Goal: Task Accomplishment & Management: Manage account settings

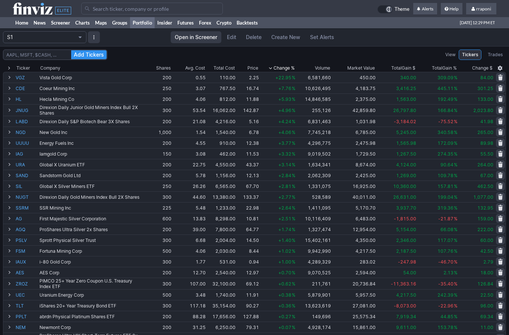
click at [25, 28] on link "Home" at bounding box center [22, 22] width 18 height 11
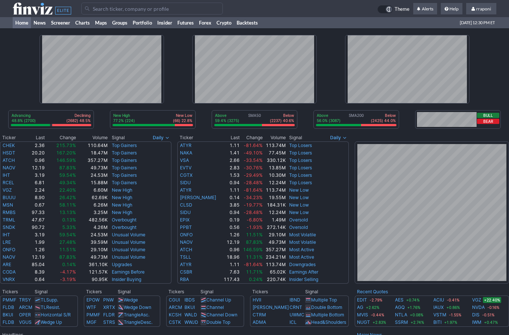
click at [64, 26] on link "Screener" at bounding box center [60, 22] width 24 height 11
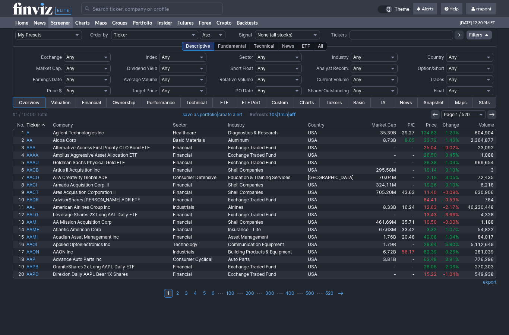
click at [367, 35] on input "text" at bounding box center [400, 35] width 103 height 9
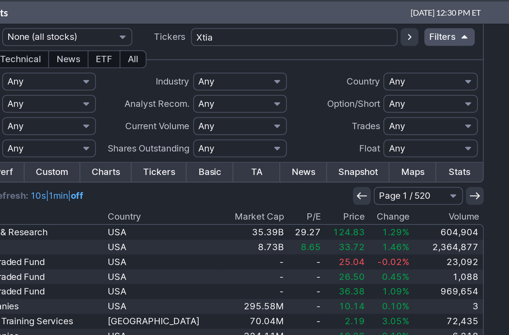
type input "Xtia"
click at [456, 32] on icon at bounding box center [459, 35] width 6 height 6
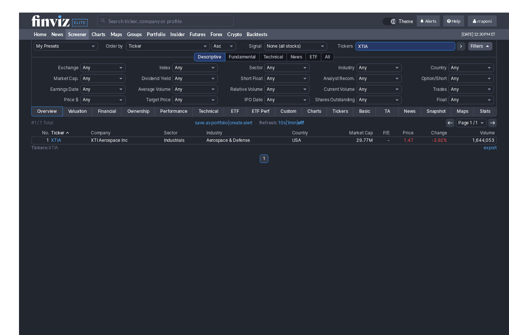
scroll to position [1, 0]
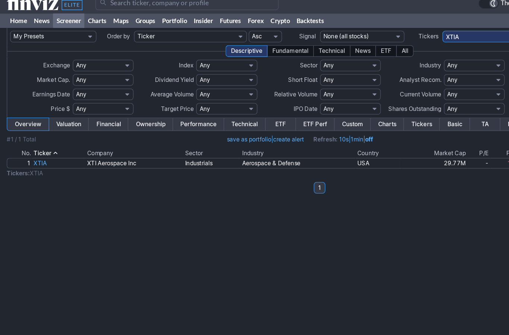
click at [138, 20] on link "Portfolio" at bounding box center [142, 22] width 25 height 11
